Goal: Information Seeking & Learning: Learn about a topic

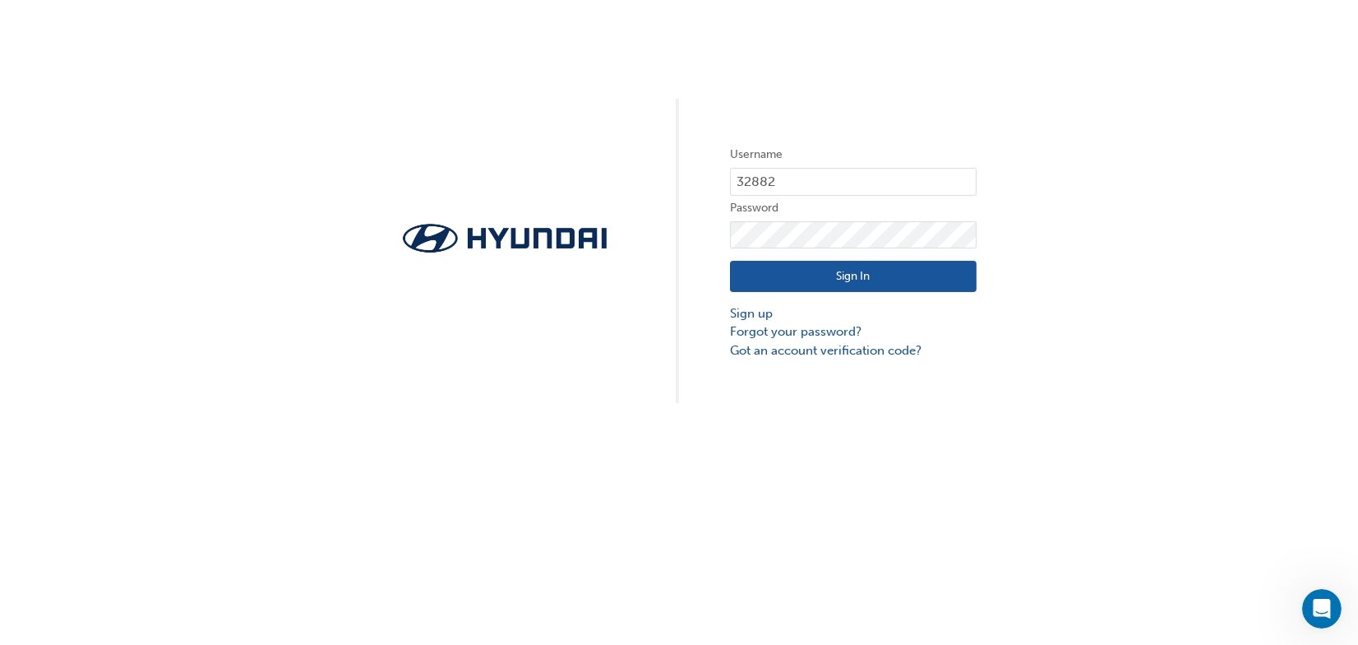
click at [836, 275] on button "Sign In" at bounding box center [853, 276] width 247 height 31
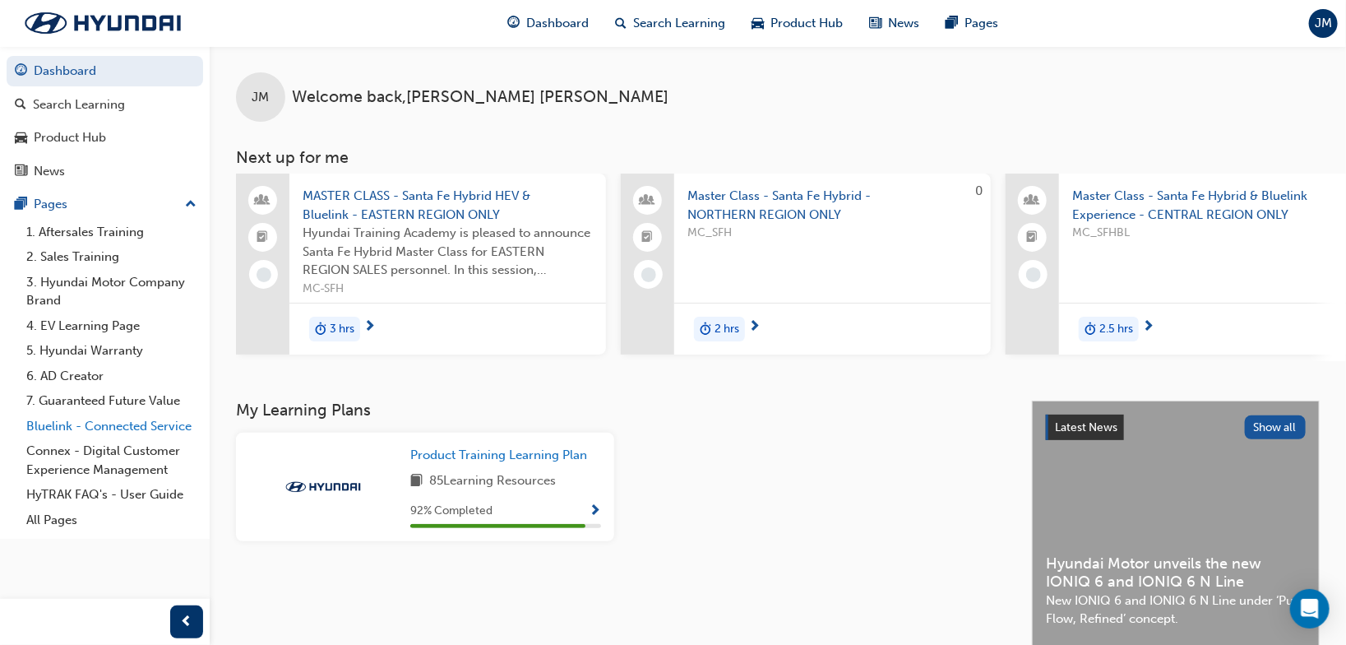
click at [85, 428] on link "Bluelink - Connected Service" at bounding box center [111, 426] width 183 height 25
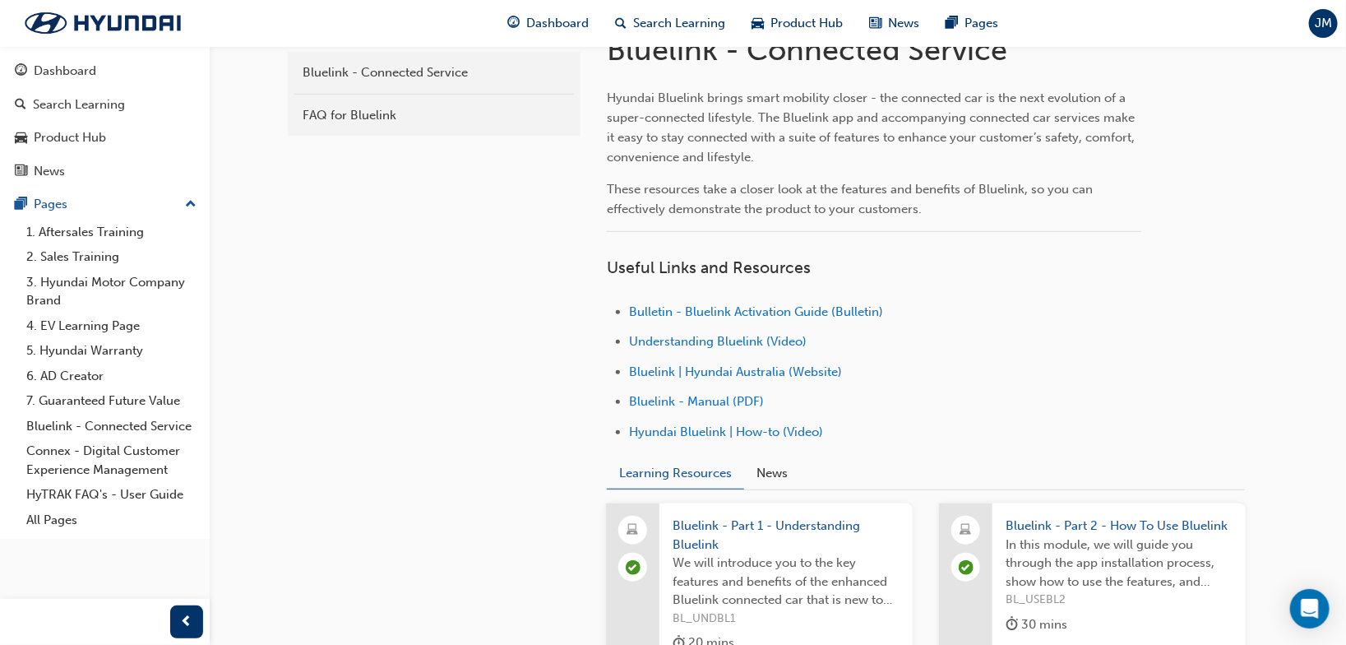
scroll to position [411, 0]
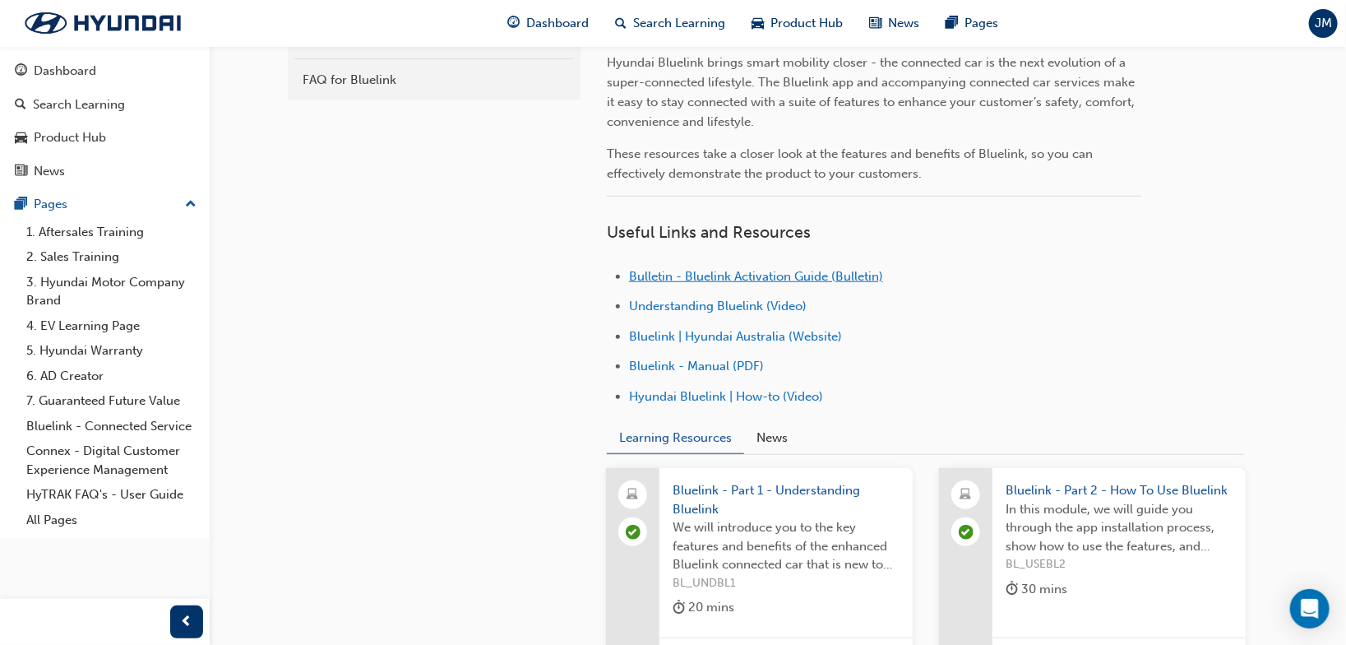
click at [817, 280] on span "Bulletin - Bluelink Activation Guide (Bulletin)" at bounding box center [756, 276] width 254 height 15
